Goal: Information Seeking & Learning: Check status

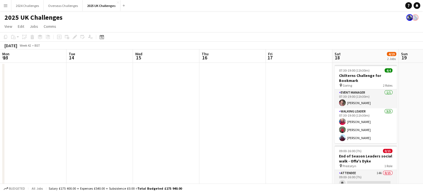
scroll to position [0, 192]
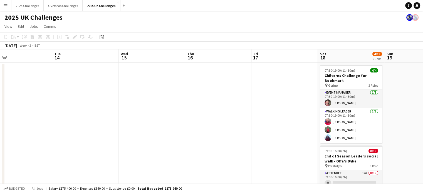
drag, startPoint x: 89, startPoint y: 107, endPoint x: 276, endPoint y: 104, distance: 186.6
click at [276, 104] on app-calendar-viewport "Sat 11 Sun 12 3/3 1 Job Mon 13 Tue 14 Wed 15 Thu 16 Fri 17 Sat 18 4/19 2 Jobs S…" at bounding box center [211, 158] width 423 height 216
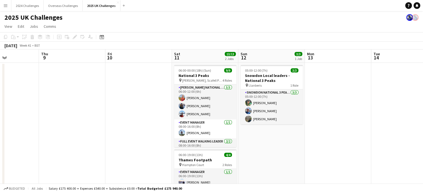
scroll to position [0, 143]
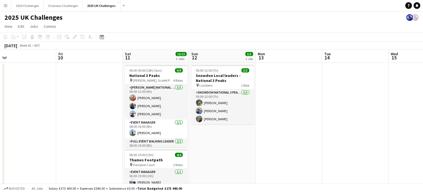
drag, startPoint x: 75, startPoint y: 106, endPoint x: 335, endPoint y: 109, distance: 260.9
click at [335, 109] on app-calendar-viewport "Tue 7 Wed 8 Thu 9 Fri 10 Sat 11 13/13 2 Jobs Sun 12 3/3 1 Job Mon 13 Tue 14 Wed…" at bounding box center [211, 158] width 423 height 216
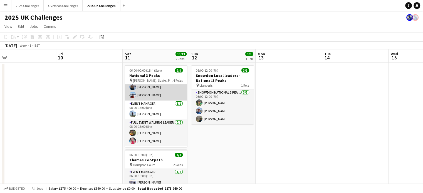
scroll to position [28, 0]
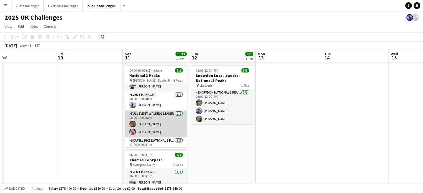
click at [150, 131] on app-card-role "Full Event Walking Leader [DATE] 08:00-16:00 (8h) [PERSON_NAME] [PERSON_NAME]" at bounding box center [156, 124] width 62 height 27
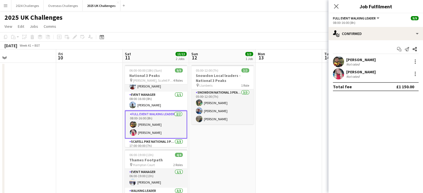
click at [338, 71] on app-user-avatar at bounding box center [338, 73] width 11 height 11
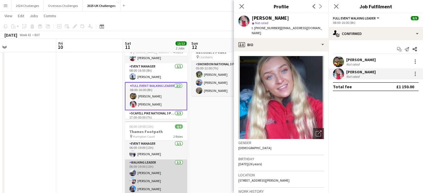
click at [147, 178] on app-card-role "Walking Leader [DATE] 06:00-19:00 (13h) [PERSON_NAME] [PERSON_NAME] [PERSON_NAM…" at bounding box center [156, 177] width 62 height 35
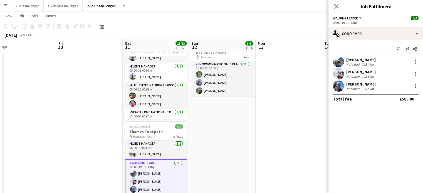
click at [355, 75] on div "Not rated" at bounding box center [354, 77] width 14 height 4
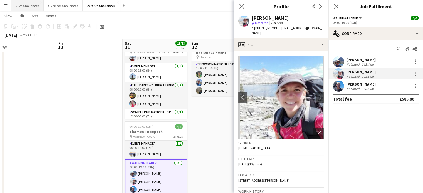
click at [38, 6] on button "2024 Challenges Close" at bounding box center [27, 5] width 32 height 11
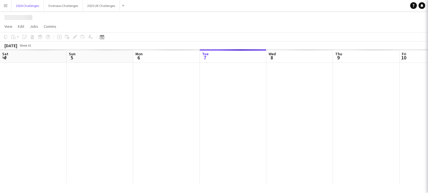
scroll to position [0, 133]
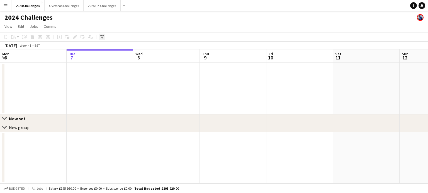
click at [104, 36] on div "Date picker" at bounding box center [102, 37] width 7 height 7
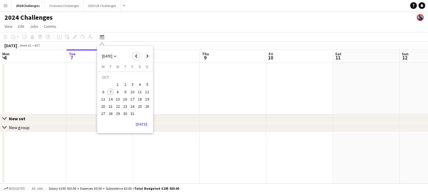
click at [133, 55] on span "Previous month" at bounding box center [136, 56] width 11 height 11
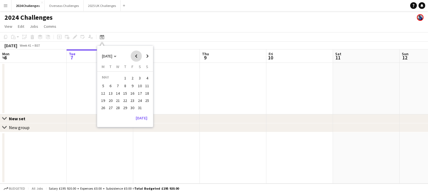
click at [133, 55] on span "Previous month" at bounding box center [136, 56] width 11 height 11
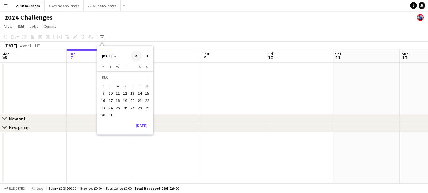
click at [133, 55] on span "Previous month" at bounding box center [136, 56] width 11 height 11
click at [136, 107] on button "26" at bounding box center [139, 106] width 7 height 7
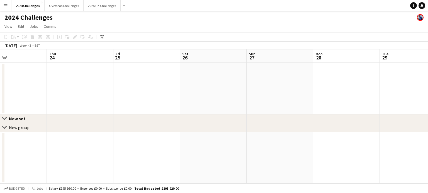
drag, startPoint x: 133, startPoint y: 83, endPoint x: 299, endPoint y: 84, distance: 165.9
click at [303, 84] on app-calendar-viewport "Mon 21 Tue 22 Wed 23 Thu 24 Fri 25 Sat 26 Sun 27 Mon 28 Tue 29 Wed 30 Thu 31 Fr…" at bounding box center [214, 117] width 428 height 134
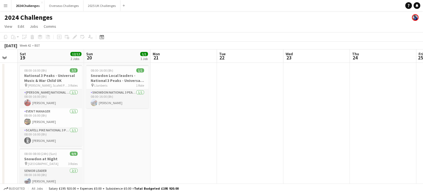
drag, startPoint x: 103, startPoint y: 89, endPoint x: 271, endPoint y: 87, distance: 168.2
click at [271, 87] on app-calendar-viewport "Thu 17 Fri 18 Sat 19 12/12 2 Jobs Sun 20 1/1 1 Job Mon 21 Tue 22 Wed 23 Thu 24 …" at bounding box center [211, 164] width 423 height 228
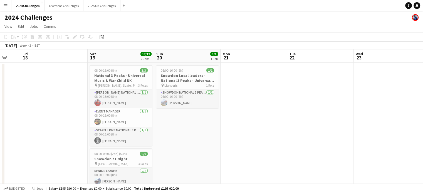
drag, startPoint x: 214, startPoint y: 90, endPoint x: 285, endPoint y: 93, distance: 70.5
click at [285, 93] on app-calendar-viewport "Wed 16 Thu 17 Fri 18 Sat 19 12/12 2 Jobs Sun 20 1/1 1 Job Mon 21 Tue 22 Wed 23 …" at bounding box center [211, 164] width 423 height 228
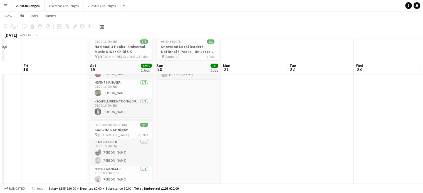
scroll to position [0, 0]
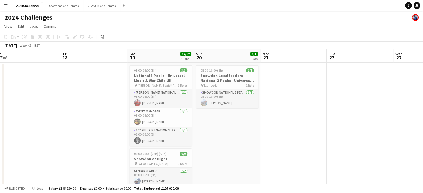
drag, startPoint x: 70, startPoint y: 99, endPoint x: 309, endPoint y: 88, distance: 239.4
click at [309, 88] on app-calendar-viewport "Tue 15 Wed 16 Thu 17 Fri 18 Sat 19 12/12 2 Jobs Sun 20 1/1 1 Job Mon 21 Tue 22 …" at bounding box center [211, 164] width 423 height 228
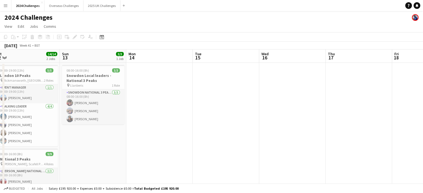
scroll to position [0, 135]
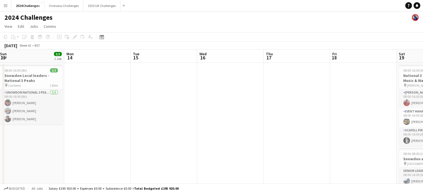
drag, startPoint x: 106, startPoint y: 92, endPoint x: 301, endPoint y: 87, distance: 195.0
click at [304, 87] on app-calendar-viewport "Fri 11 Sat 12 14/14 2 Jobs Sun 13 3/3 1 Job Mon 14 Tue 15 Wed 16 Thu 17 Fri 18 …" at bounding box center [211, 164] width 423 height 228
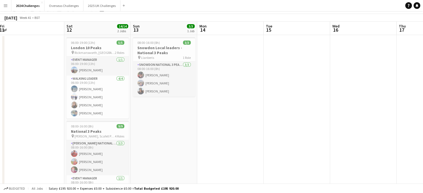
scroll to position [0, 0]
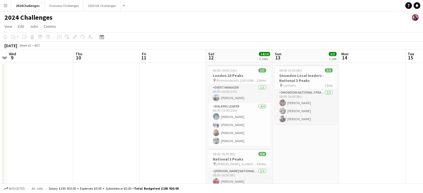
drag, startPoint x: 16, startPoint y: 80, endPoint x: 173, endPoint y: 79, distance: 157.0
click at [173, 79] on app-calendar-viewport "Mon 7 Tue 8 Wed 9 Thu 10 Fri 11 Sat 12 14/14 2 Jobs Sun 13 3/3 1 Job Mon 14 Tue…" at bounding box center [211, 164] width 423 height 228
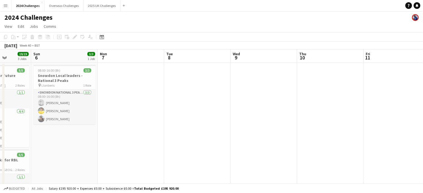
drag, startPoint x: 20, startPoint y: 87, endPoint x: 229, endPoint y: 89, distance: 209.1
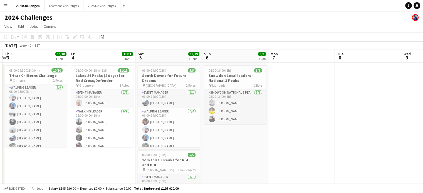
scroll to position [0, 130]
drag, startPoint x: 156, startPoint y: 88, endPoint x: 310, endPoint y: 87, distance: 154.5
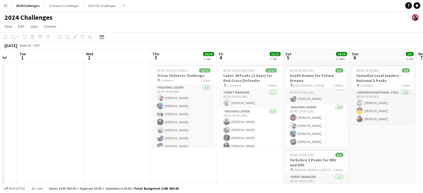
scroll to position [0, 136]
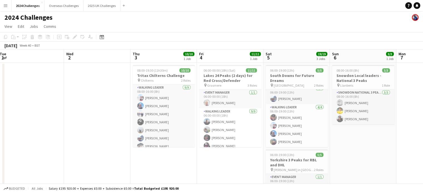
drag, startPoint x: 53, startPoint y: 158, endPoint x: 248, endPoint y: 163, distance: 194.4
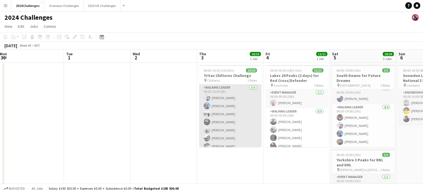
scroll to position [0, 0]
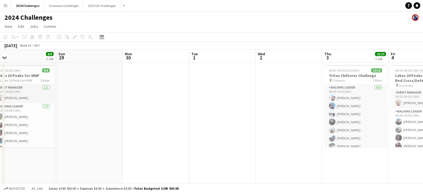
drag, startPoint x: 205, startPoint y: 106, endPoint x: 310, endPoint y: 107, distance: 105.0
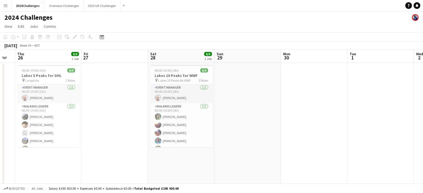
scroll to position [0, 118]
drag, startPoint x: 240, startPoint y: 106, endPoint x: 276, endPoint y: 106, distance: 35.6
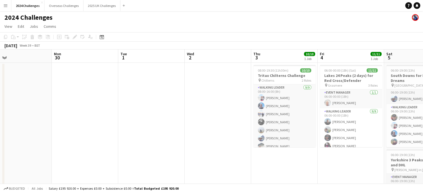
scroll to position [0, 219]
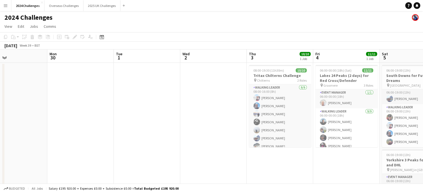
drag, startPoint x: 269, startPoint y: 128, endPoint x: 92, endPoint y: 125, distance: 176.8
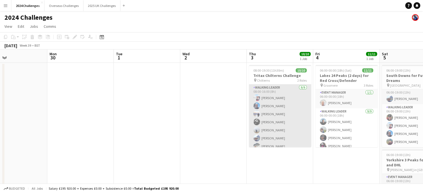
click at [267, 106] on app-card-role "Walking Leader [DATE] 08:00-16:00 (8h) [PERSON_NAME] [PERSON_NAME] [PERSON_NAME…" at bounding box center [280, 127] width 62 height 84
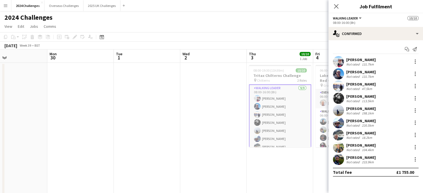
click at [359, 72] on div "[PERSON_NAME]" at bounding box center [362, 72] width 30 height 5
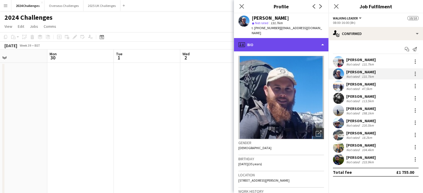
click at [321, 45] on div "profile Bio" at bounding box center [281, 44] width 95 height 13
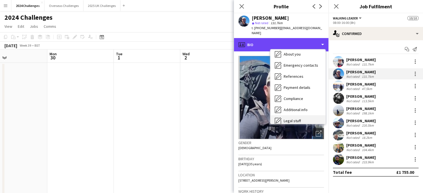
scroll to position [63, 0]
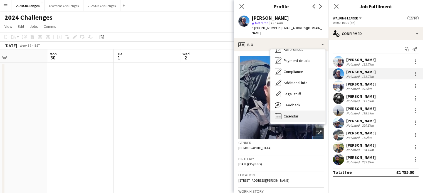
click at [302, 114] on div "Calendar Calendar" at bounding box center [298, 116] width 55 height 11
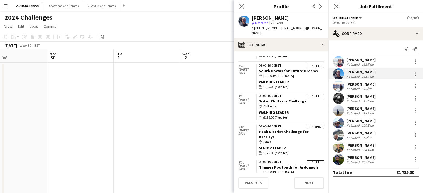
scroll to position [656, 0]
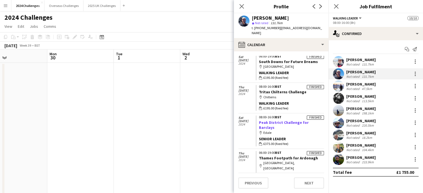
click at [302, 120] on link "Peak District Challenge for Barclays" at bounding box center [284, 125] width 50 height 10
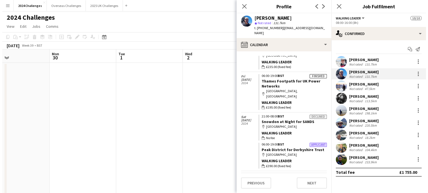
scroll to position [1334, 0]
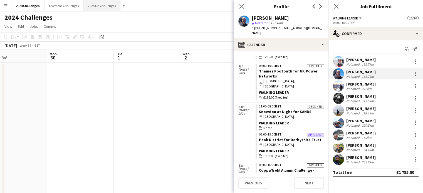
click at [96, 7] on button "2025 UK Challenges Close" at bounding box center [102, 5] width 37 height 11
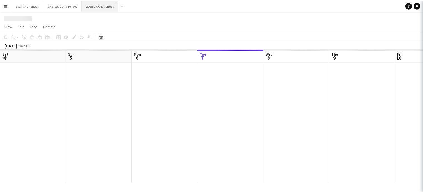
scroll to position [0, 133]
